Goal: Task Accomplishment & Management: Complete application form

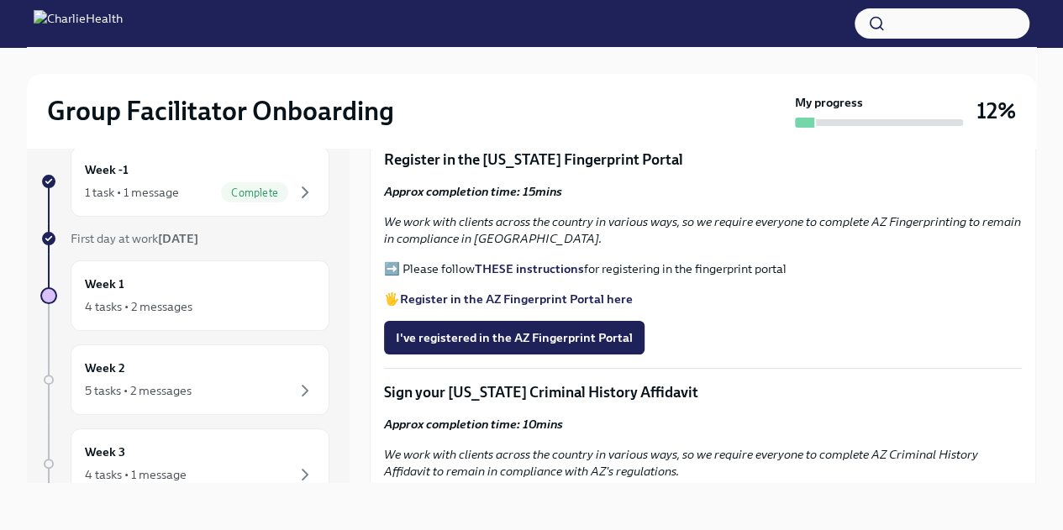
scroll to position [1713, 0]
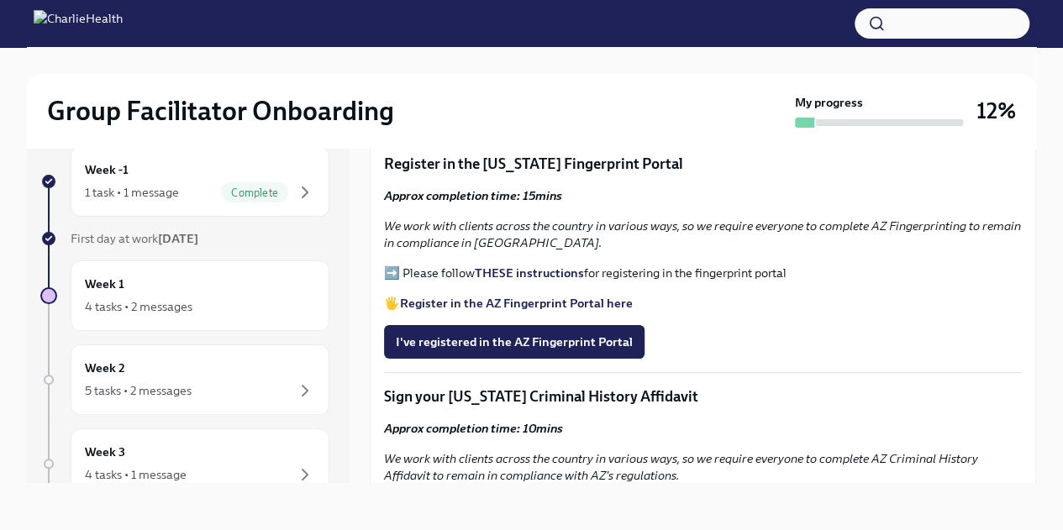
click at [521, 266] on strong "THESE instructions" at bounding box center [529, 273] width 109 height 15
click at [586, 296] on strong "Register in the AZ Fingerprint Portal here" at bounding box center [516, 303] width 233 height 15
click at [601, 338] on span "I've registered in the AZ Fingerprint Portal" at bounding box center [514, 342] width 237 height 17
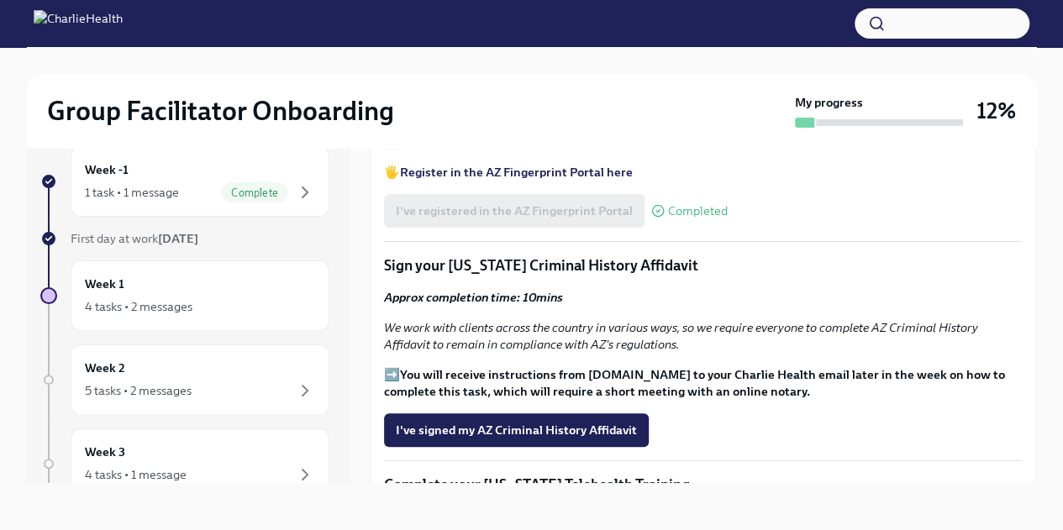
scroll to position [1844, 0]
click at [530, 424] on span "I've signed my AZ Criminal History Affidavit" at bounding box center [516, 430] width 241 height 17
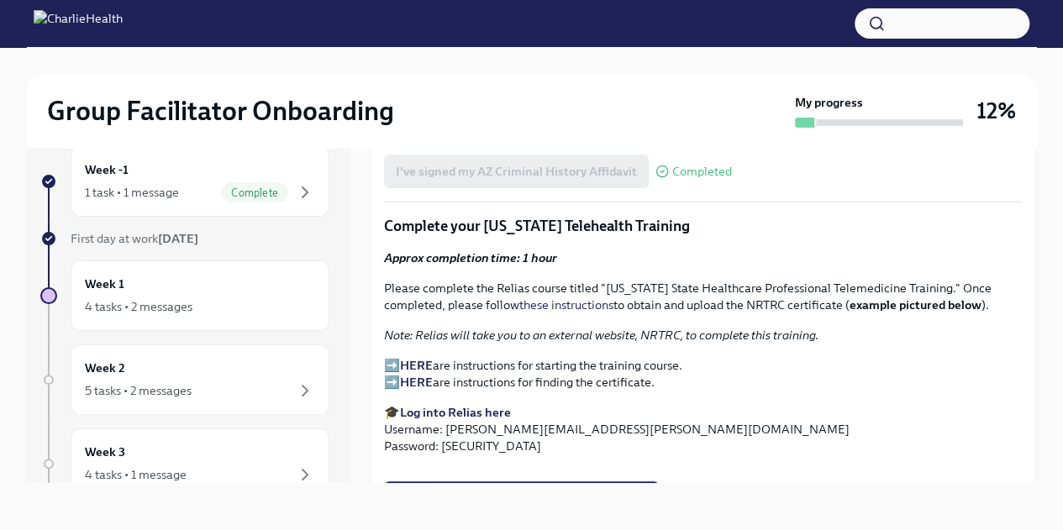
scroll to position [2111, 0]
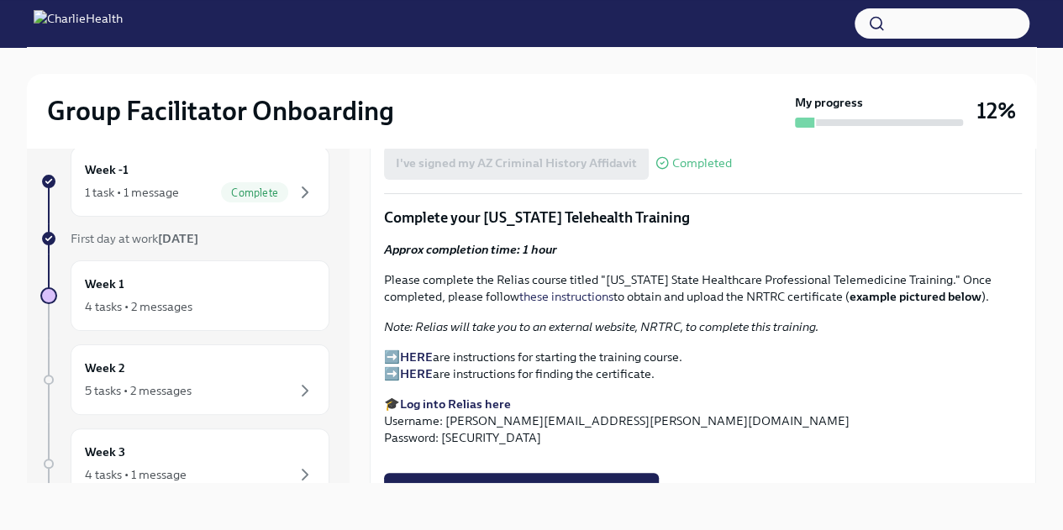
click at [487, 398] on strong "Log into Relias here" at bounding box center [455, 404] width 111 height 15
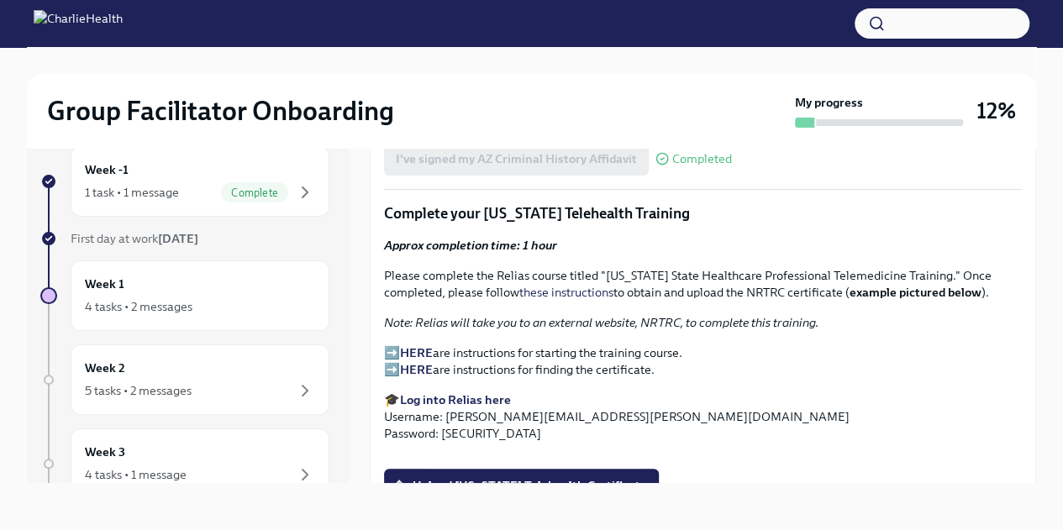
scroll to position [2130, 0]
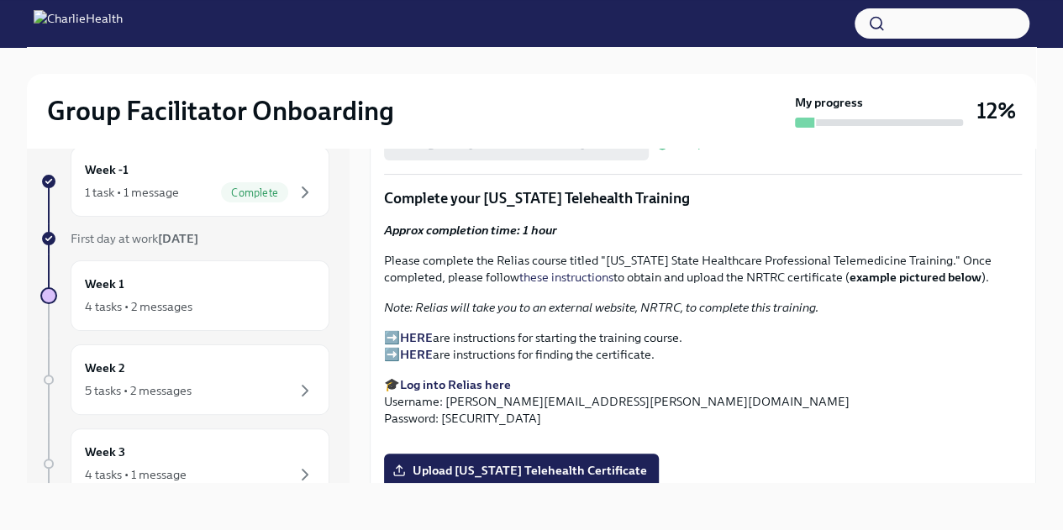
click at [417, 330] on strong "HERE" at bounding box center [416, 337] width 33 height 15
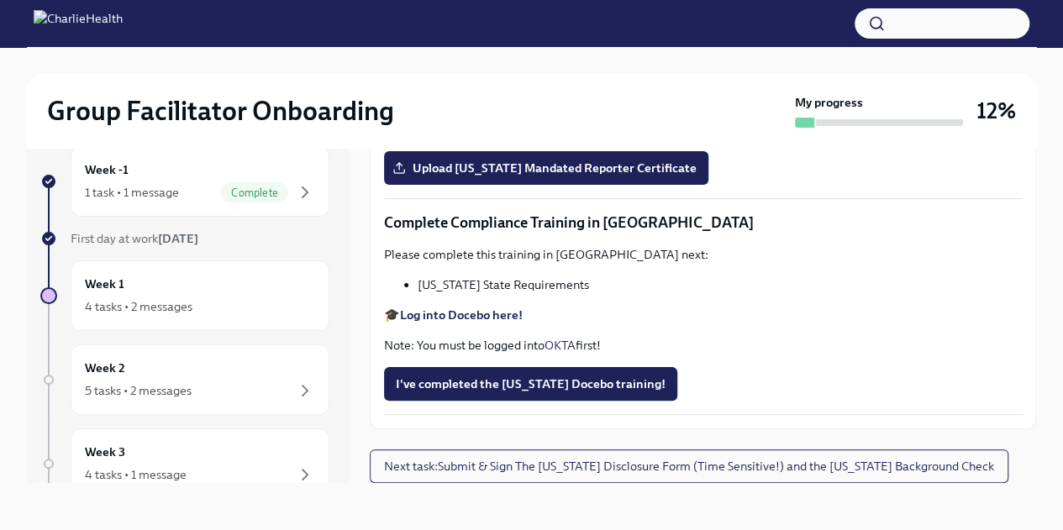
scroll to position [2855, 0]
click at [0, 0] on input "Upload [US_STATE] Telehealth Certificate" at bounding box center [0, 0] width 0 height 0
click at [628, 185] on label "Upload [US_STATE] Mandated Reporter Certificate" at bounding box center [546, 168] width 324 height 34
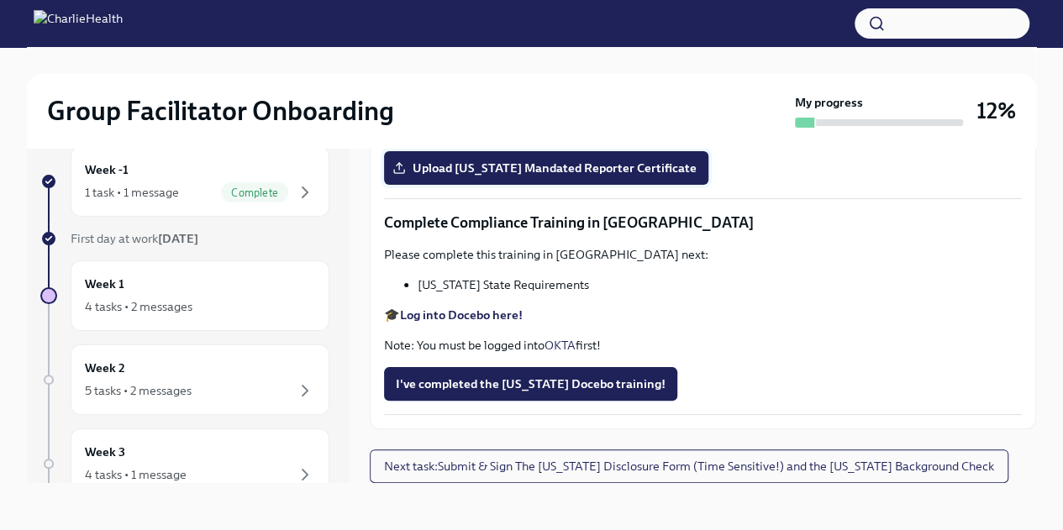
click at [0, 0] on input "Upload [US_STATE] Mandated Reporter Certificate" at bounding box center [0, 0] width 0 height 0
click at [585, 382] on span "I've completed the [US_STATE] Docebo training!" at bounding box center [531, 384] width 270 height 17
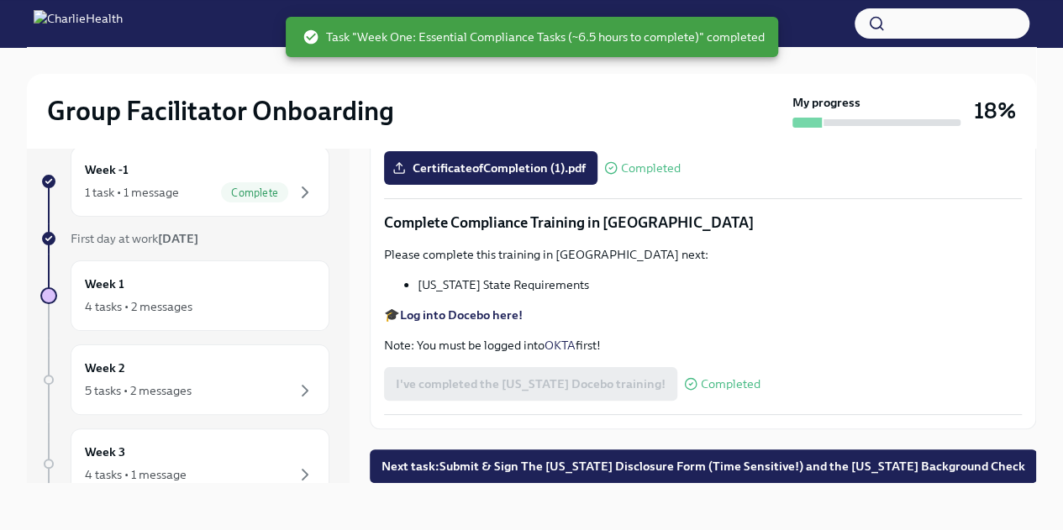
scroll to position [3617, 0]
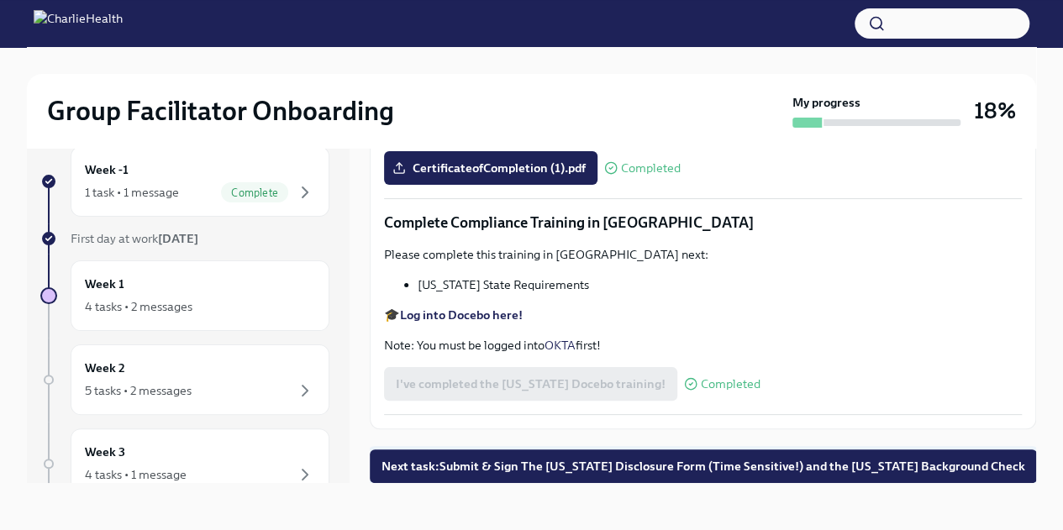
click at [627, 469] on span "Next task : Submit & Sign The [US_STATE] Disclosure Form (Time Sensitive!) and …" at bounding box center [704, 466] width 644 height 17
